Goal: Information Seeking & Learning: Learn about a topic

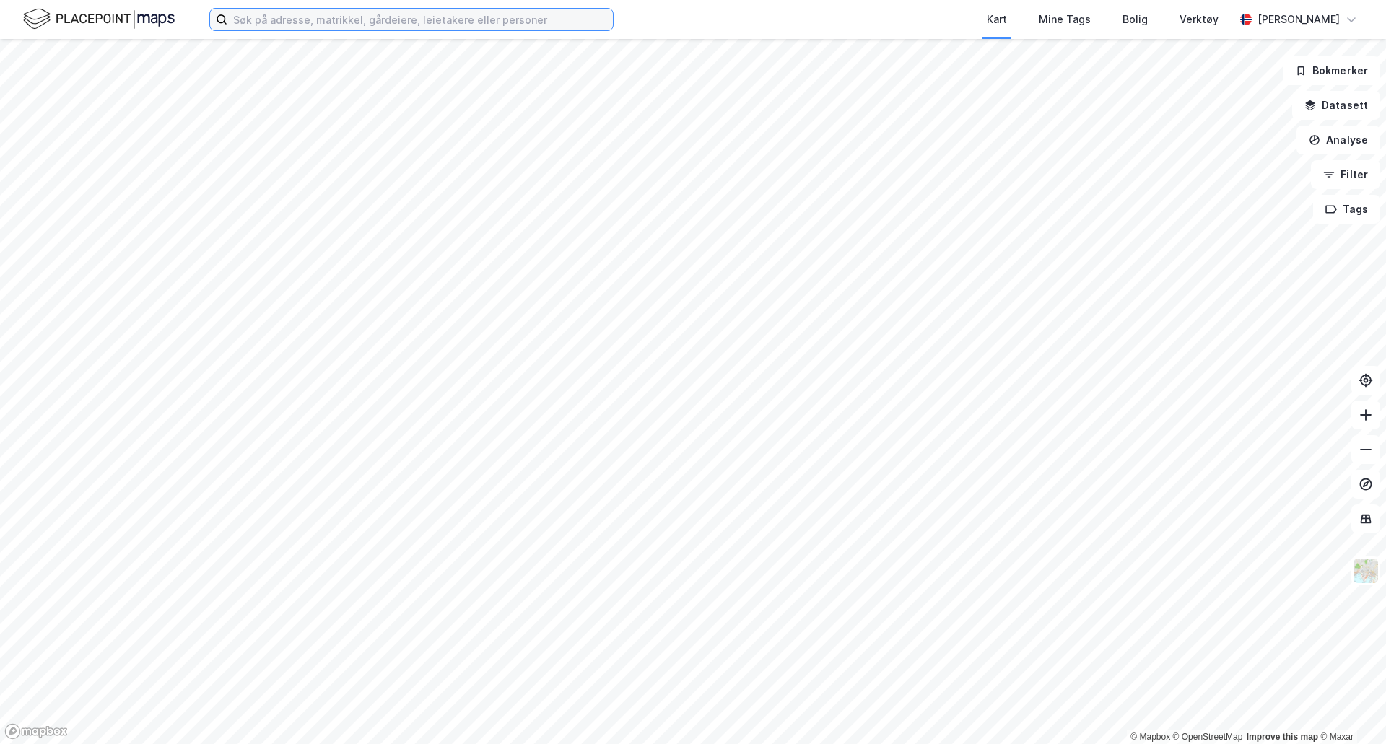
click at [389, 21] on input at bounding box center [420, 20] width 386 height 22
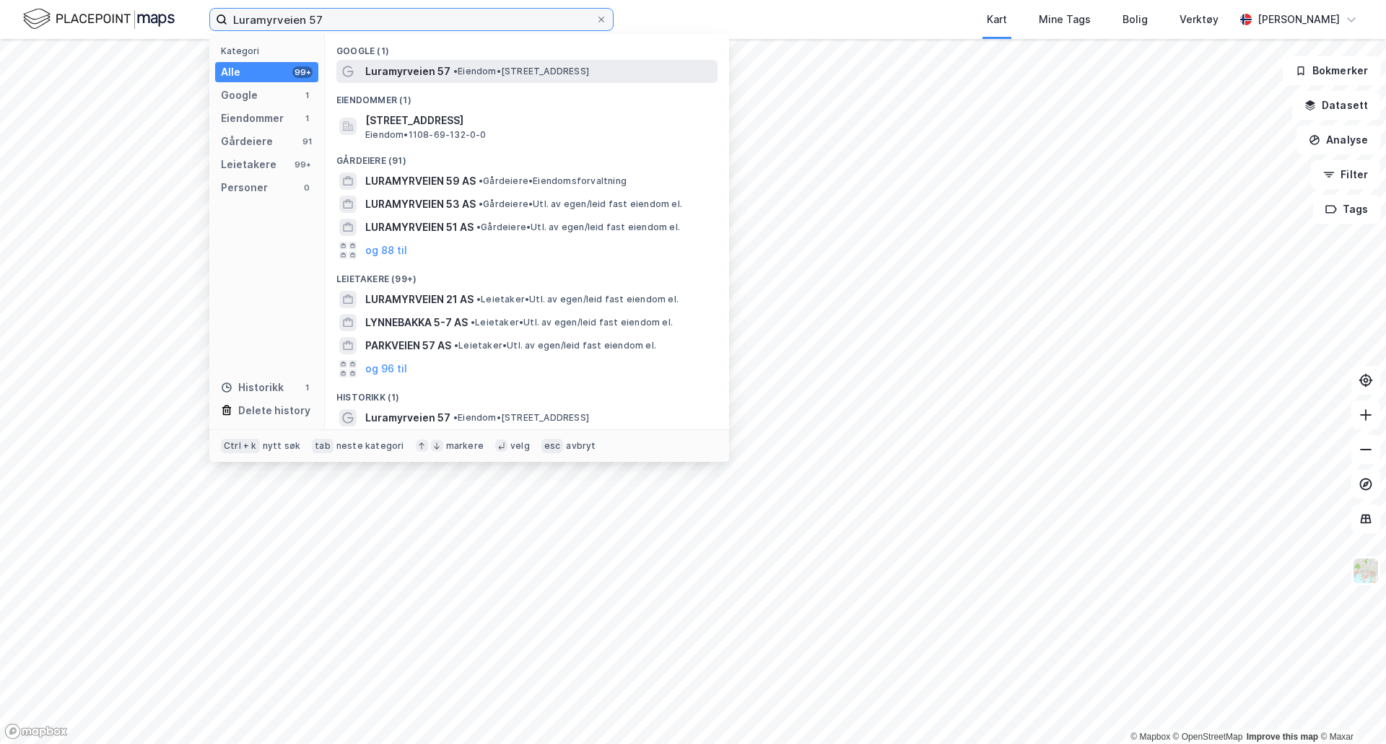
type input "Luramyrveien 57"
click at [403, 70] on span "Luramyrveien 57" at bounding box center [407, 71] width 85 height 17
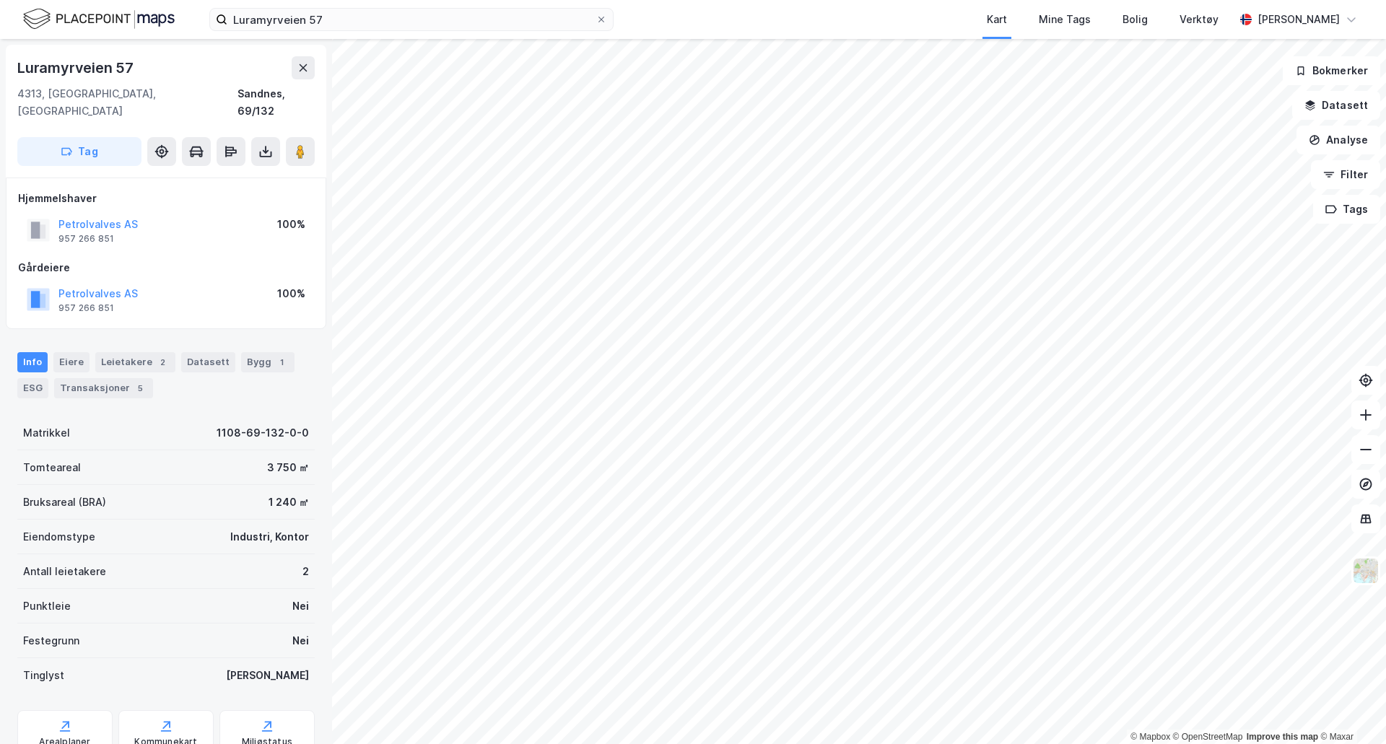
scroll to position [42, 0]
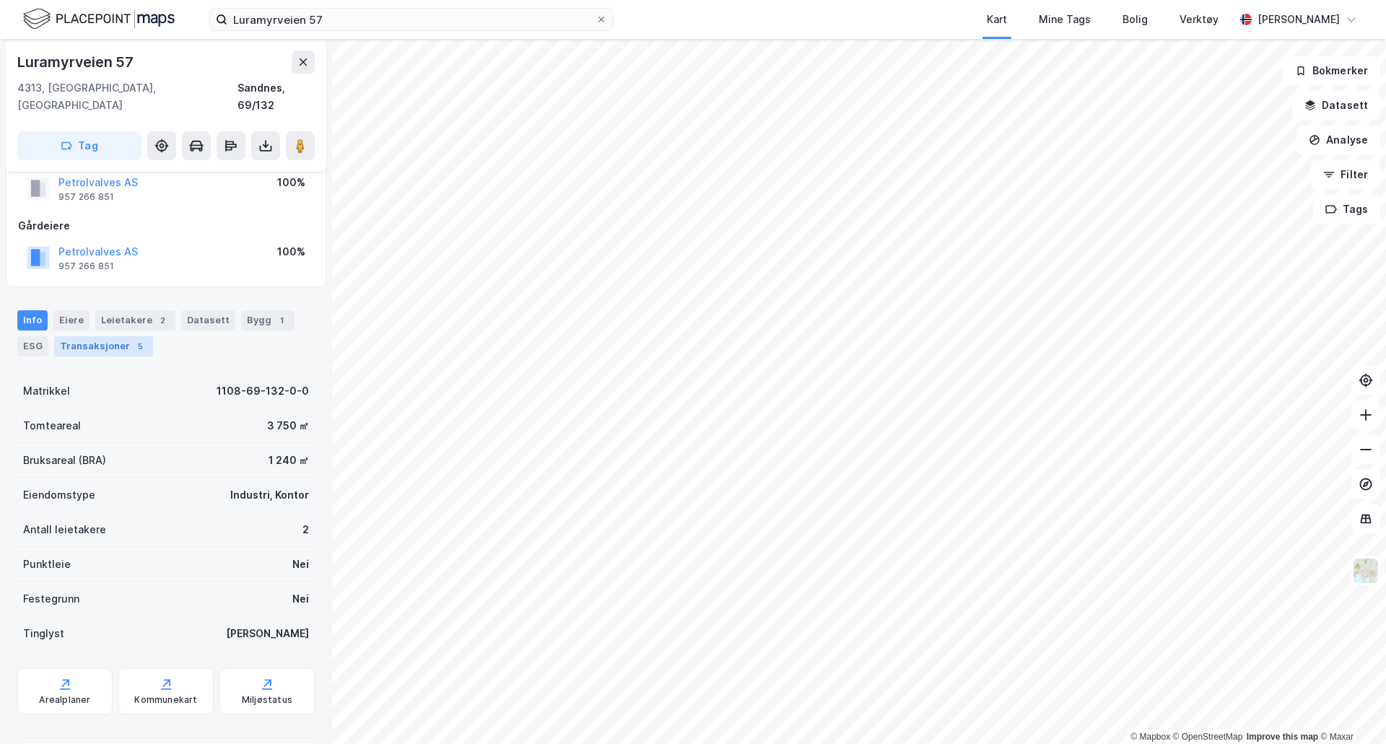
click at [118, 336] on div "Transaksjoner 5" at bounding box center [103, 346] width 99 height 20
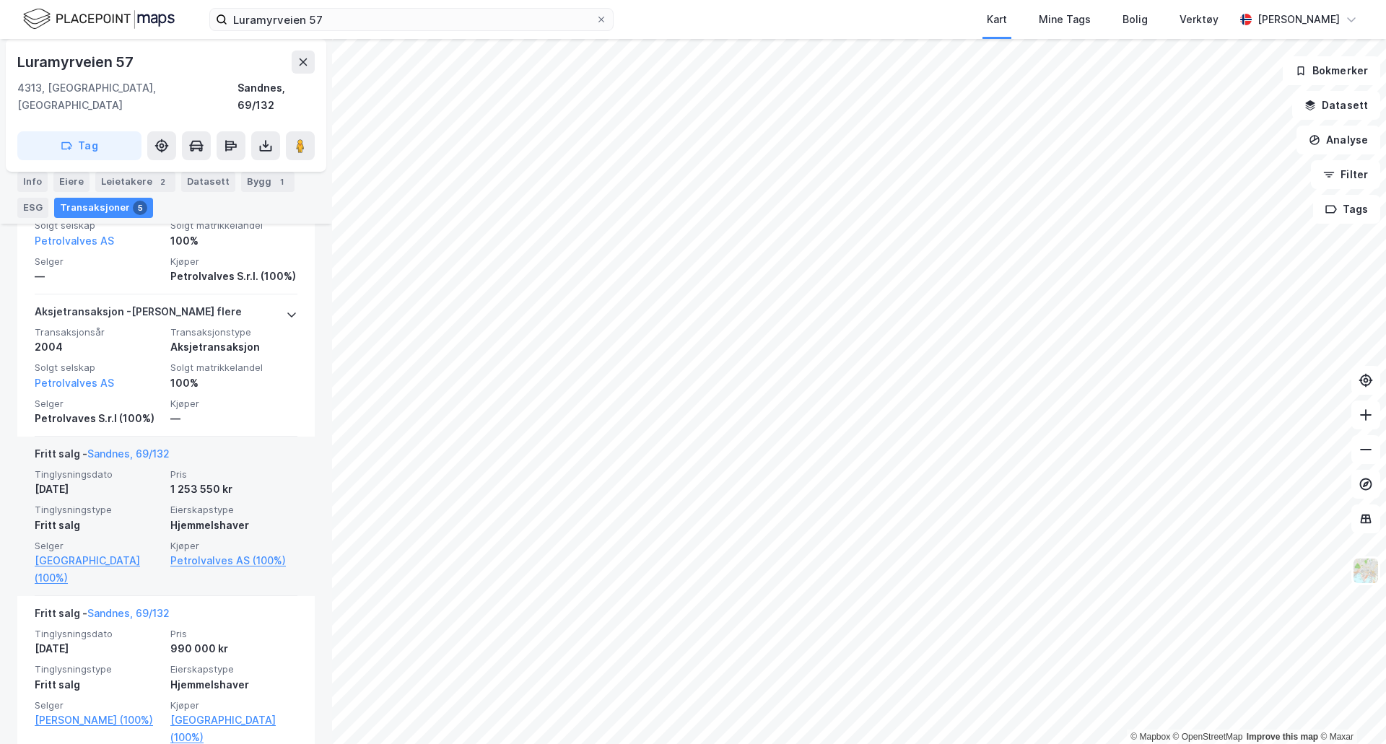
scroll to position [517, 0]
click at [216, 604] on div "[PERSON_NAME], 69/132" at bounding box center [166, 615] width 263 height 23
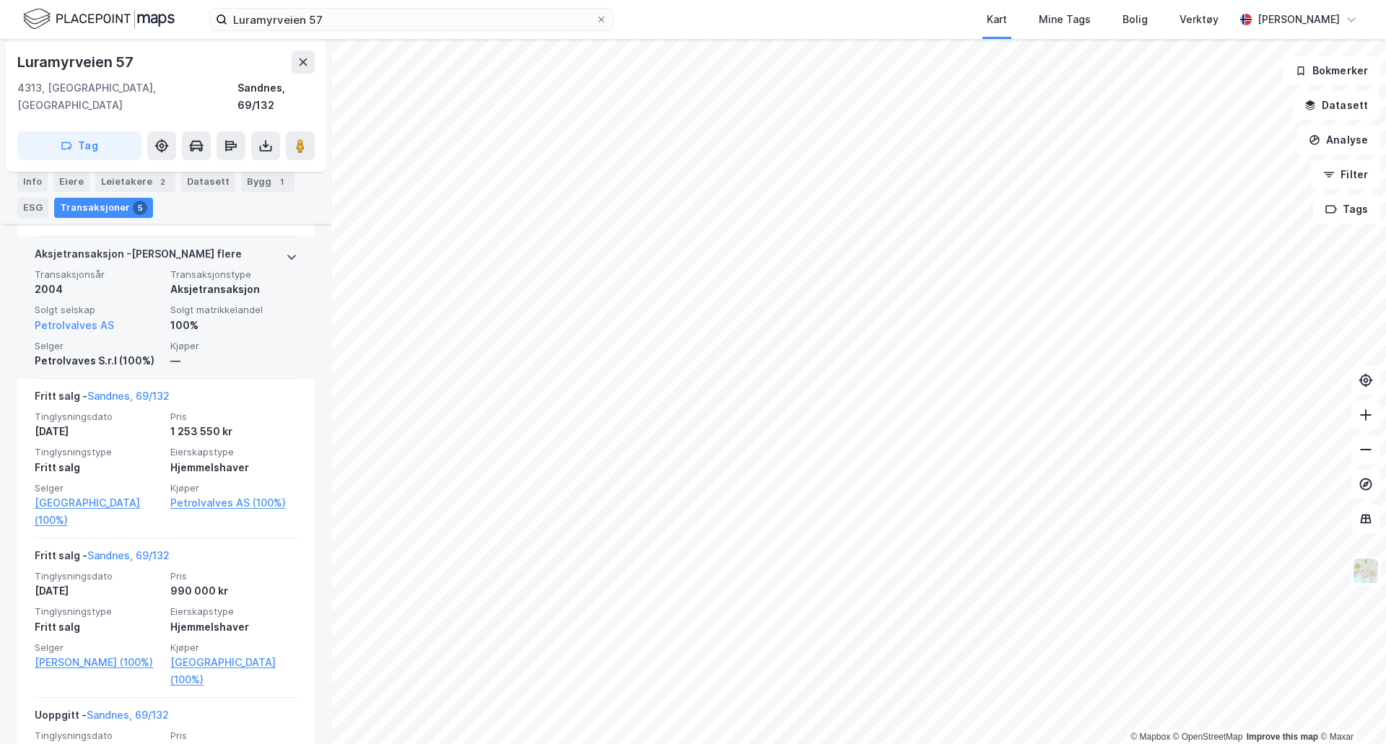
scroll to position [515, 0]
